Goal: Task Accomplishment & Management: Manage account settings

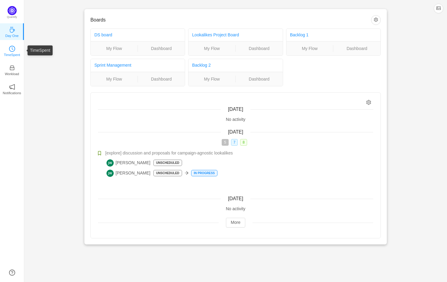
click at [15, 50] on link "TimeSpent" at bounding box center [12, 51] width 6 height 6
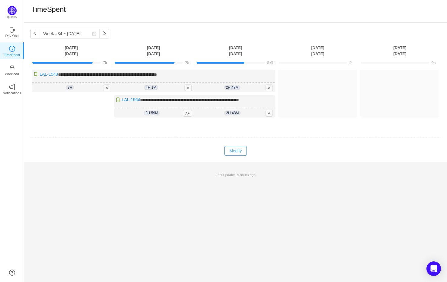
click at [242, 150] on button "Modify" at bounding box center [236, 151] width 22 height 10
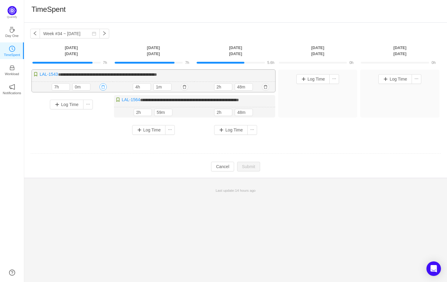
click at [104, 85] on button "button" at bounding box center [103, 86] width 7 height 7
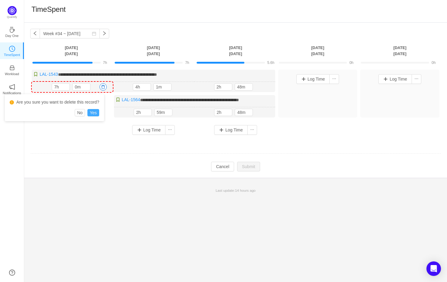
click at [95, 112] on button "Yes" at bounding box center [93, 112] width 12 height 7
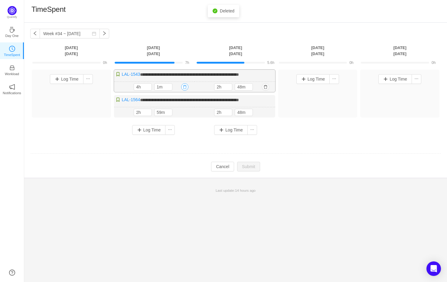
click at [185, 87] on button "button" at bounding box center [184, 86] width 7 height 7
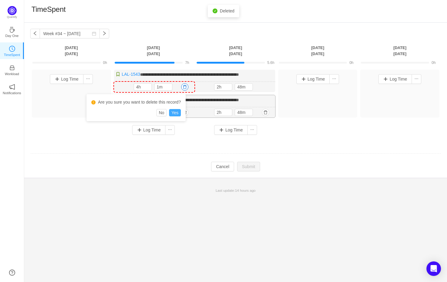
click at [179, 113] on button "Yes" at bounding box center [175, 112] width 12 height 7
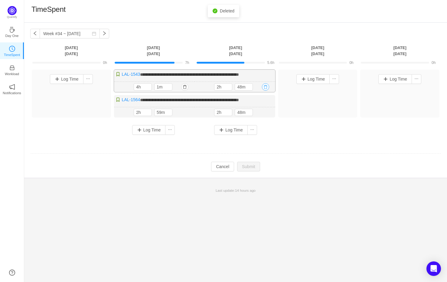
click at [265, 87] on button "button" at bounding box center [265, 86] width 7 height 7
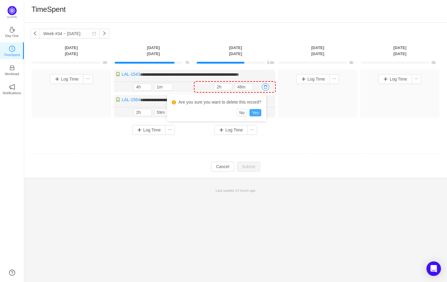
click at [258, 114] on button "Yes" at bounding box center [256, 112] width 12 height 7
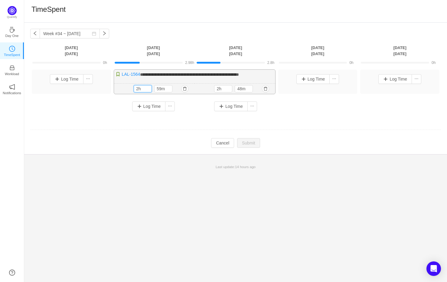
drag, startPoint x: 139, startPoint y: 87, endPoint x: 125, endPoint y: 84, distance: 14.3
click at [123, 85] on div "2h 59m 2h 59m" at bounding box center [154, 89] width 81 height 11
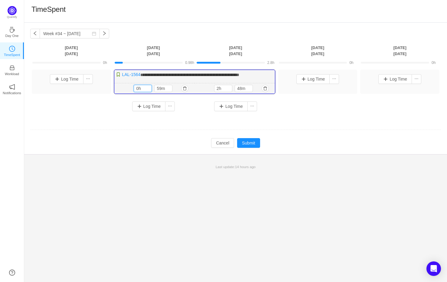
type input "0h"
type input "30m"
type input "0h"
type input "30m"
click at [232, 108] on button "Log Time" at bounding box center [231, 106] width 34 height 10
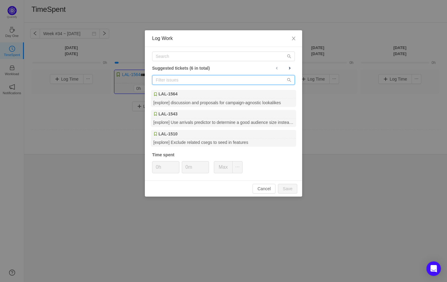
click at [204, 84] on input "text" at bounding box center [223, 80] width 143 height 10
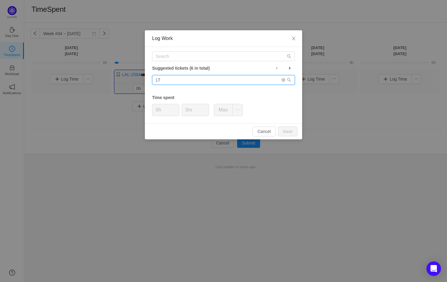
type input "L"
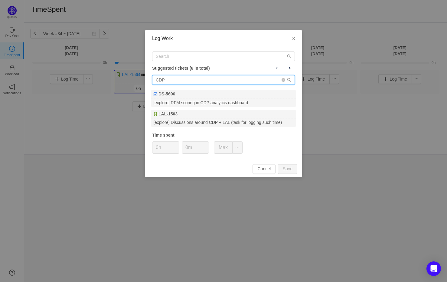
click at [271, 75] on input "CDP" at bounding box center [223, 80] width 143 height 10
type input "CDP"
click at [380, 21] on div "Log Work Suggested tickets (6 in total) CDP DS-5696 [explore] RFM scoring in CD…" at bounding box center [223, 141] width 447 height 282
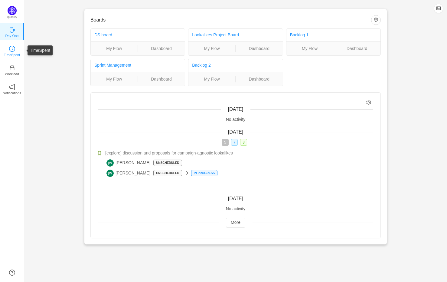
click at [8, 55] on p "TimeSpent" at bounding box center [12, 54] width 16 height 5
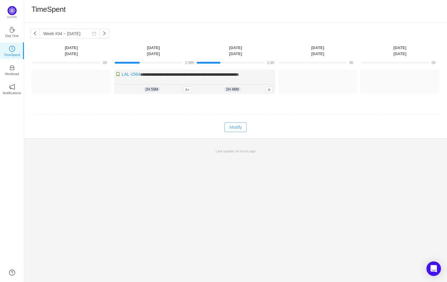
click at [234, 127] on button "Modify" at bounding box center [236, 127] width 22 height 10
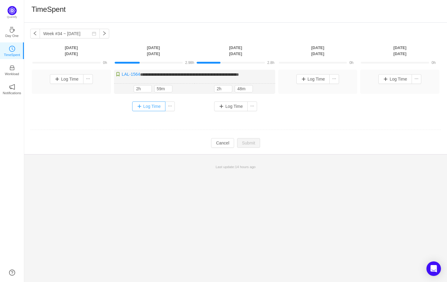
click at [149, 109] on button "Log Time" at bounding box center [149, 106] width 34 height 10
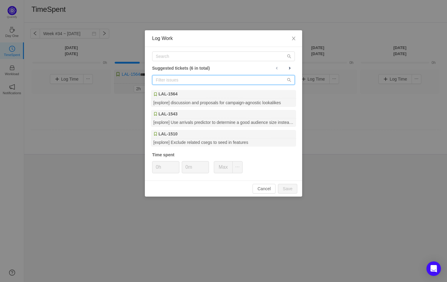
click at [165, 83] on input "text" at bounding box center [223, 80] width 143 height 10
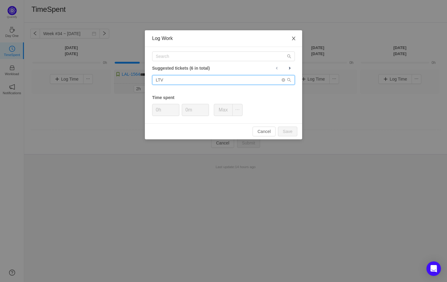
type input "LTV"
click at [292, 38] on icon "icon: close" at bounding box center [293, 38] width 5 height 5
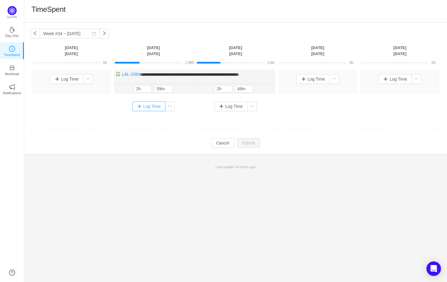
click at [151, 104] on button "Log Time" at bounding box center [149, 106] width 34 height 10
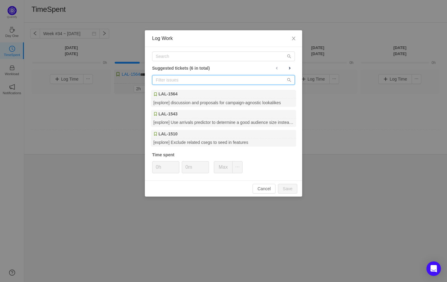
click at [198, 78] on input "text" at bounding box center [223, 80] width 143 height 10
click at [192, 55] on input "text" at bounding box center [223, 56] width 143 height 10
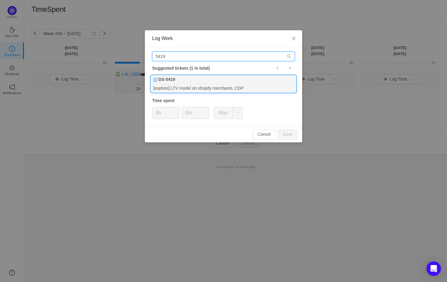
type input "5419"
click at [182, 86] on div "[explore] LTV model on shopify merchants, CDP" at bounding box center [223, 88] width 145 height 8
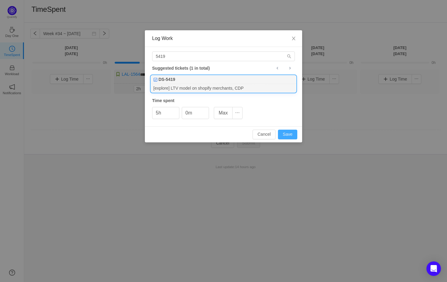
click at [293, 134] on button "Save" at bounding box center [287, 135] width 19 height 10
type input "0h"
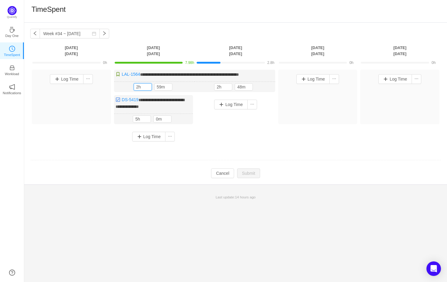
drag, startPoint x: 140, startPoint y: 86, endPoint x: 105, endPoint y: 83, distance: 34.6
click at [105, 83] on div "**********" at bounding box center [235, 108] width 411 height 76
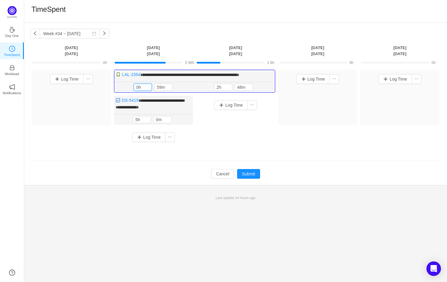
type input "0h"
type input "30m"
type input "0h"
type input "30m"
click at [237, 105] on button "Log Time" at bounding box center [231, 105] width 34 height 10
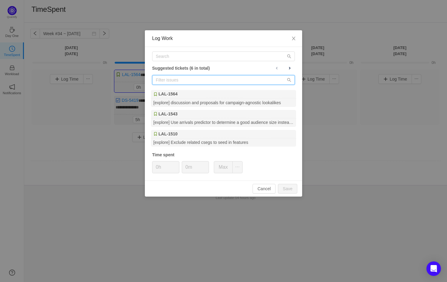
click at [205, 83] on input "text" at bounding box center [223, 80] width 143 height 10
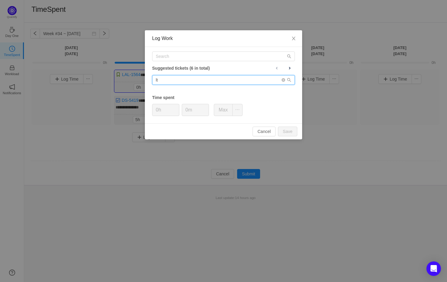
type input "l"
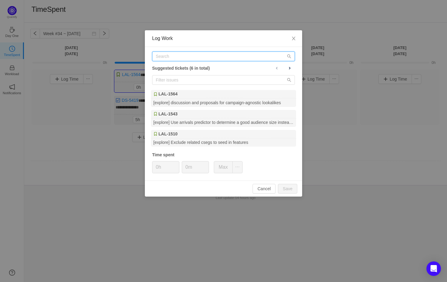
click at [207, 56] on input "text" at bounding box center [223, 56] width 143 height 10
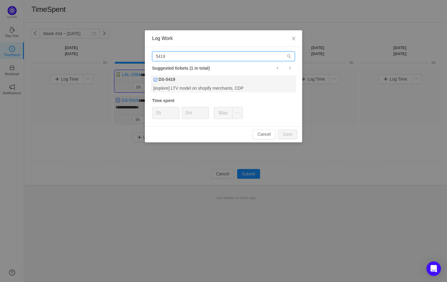
type input "5419"
click at [189, 94] on div "5419 Suggested tickets (1 in total) DS-5419 [explore] LTV model on shopify merc…" at bounding box center [223, 86] width 157 height 79
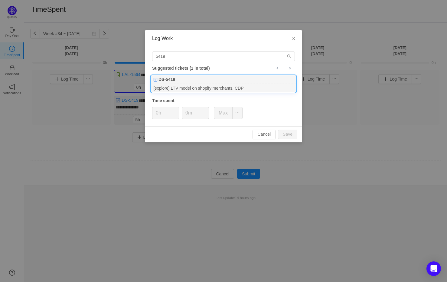
click at [193, 88] on div "[explore] LTV model on shopify merchants, CDP" at bounding box center [223, 88] width 145 height 8
type input "3h"
type input "0m"
click at [284, 136] on button "Save" at bounding box center [287, 135] width 19 height 10
type input "0h"
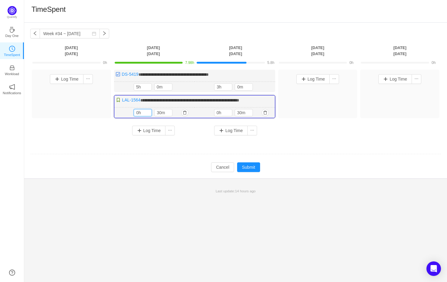
drag, startPoint x: 140, startPoint y: 114, endPoint x: 126, endPoint y: 112, distance: 14.3
click at [126, 113] on div "2h 59m 0h 30m" at bounding box center [154, 112] width 81 height 11
type input "0h"
type input "30m"
click at [256, 168] on button "Submit" at bounding box center [248, 167] width 23 height 10
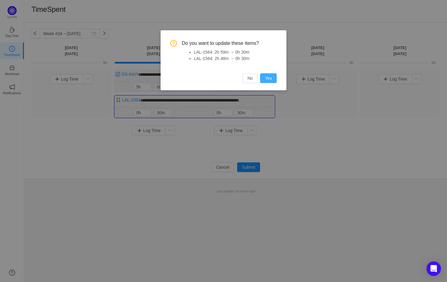
click at [268, 79] on button "Yes" at bounding box center [268, 78] width 17 height 10
